Goal: Navigation & Orientation: Find specific page/section

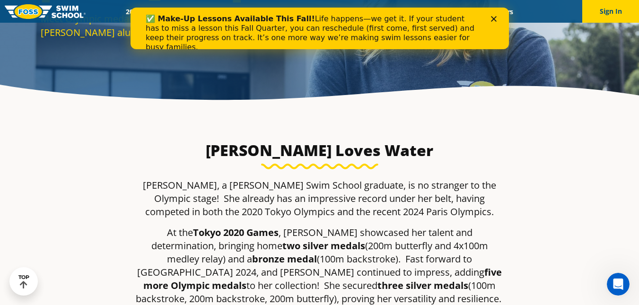
scroll to position [108, 0]
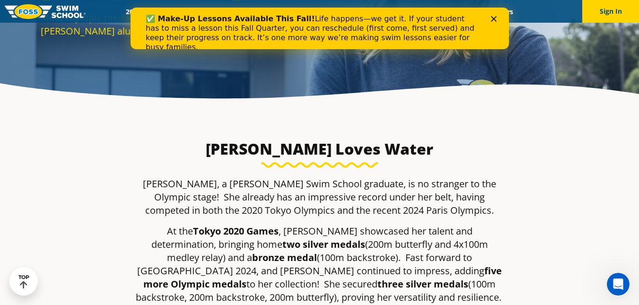
click at [494, 18] on polygon "Close" at bounding box center [493, 19] width 6 height 6
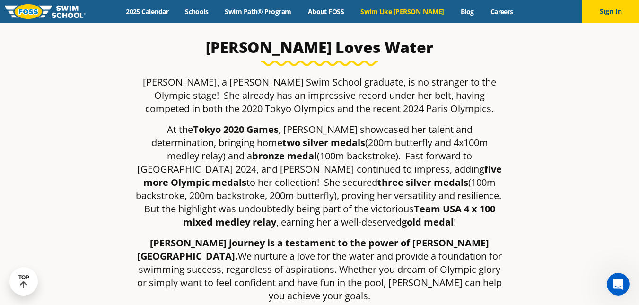
scroll to position [210, 0]
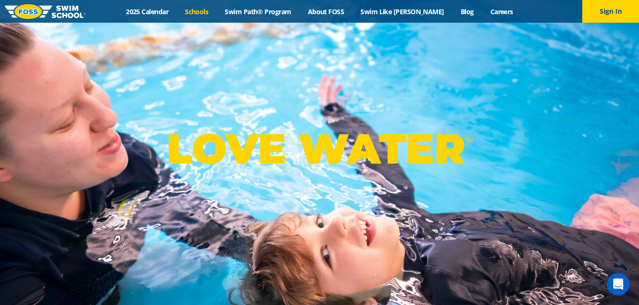
click at [208, 8] on link "Schools" at bounding box center [197, 11] width 40 height 9
